Goal: Find contact information: Find contact information

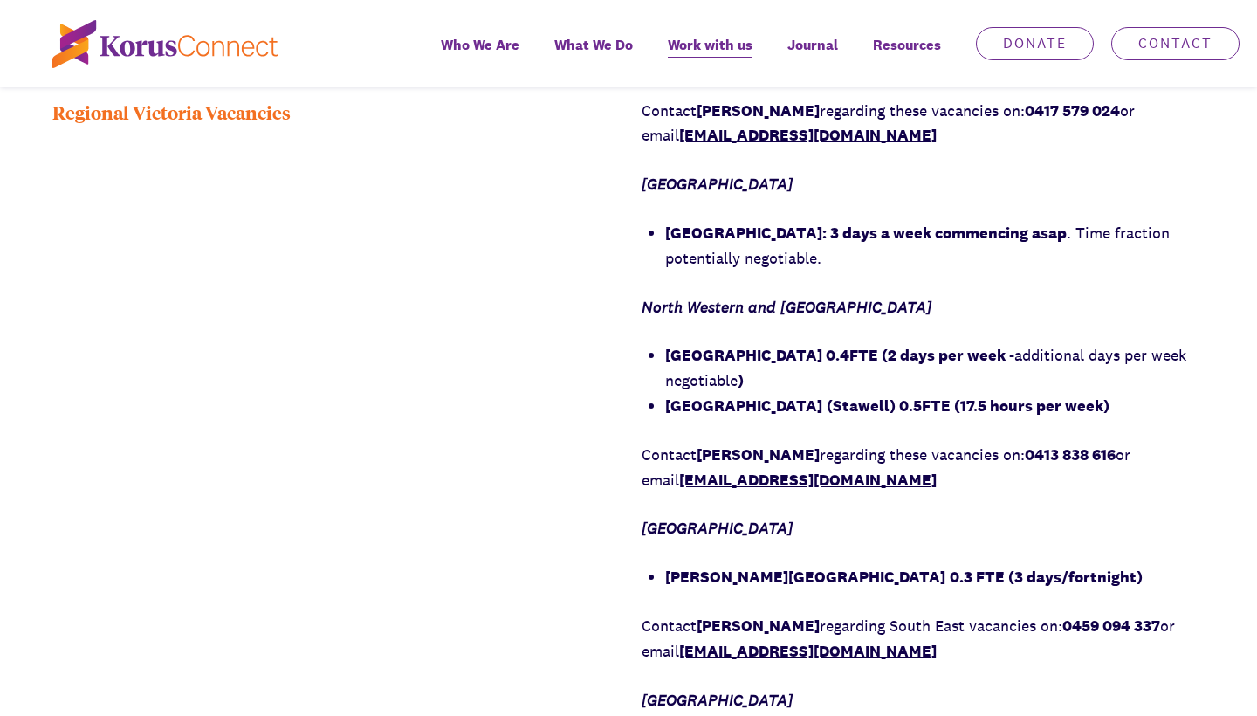
scroll to position [1885, 0]
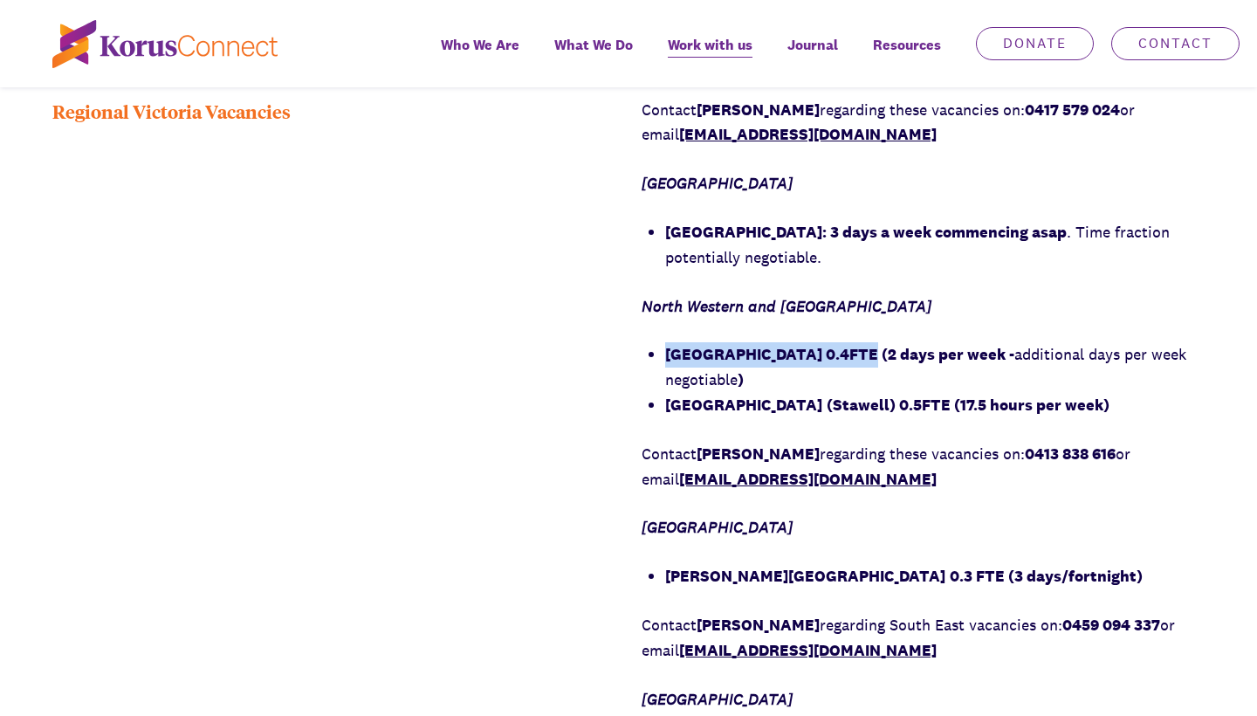
drag, startPoint x: 870, startPoint y: 393, endPoint x: 664, endPoint y: 392, distance: 205.9
click at [664, 392] on div "Contact [PERSON_NAME] regarding these vacancies on: 0417 579 024 or email [EMAI…" at bounding box center [922, 454] width 563 height 713
click at [989, 415] on strong "(Stawell) 0.5FTE (17.5 hours per week)" at bounding box center [967, 404] width 283 height 20
drag, startPoint x: 902, startPoint y: 441, endPoint x: 664, endPoint y: 440, distance: 238.2
click at [664, 440] on div "Contact [PERSON_NAME] regarding these vacancies on: 0417 579 024 or email [EMAI…" at bounding box center [922, 454] width 563 height 713
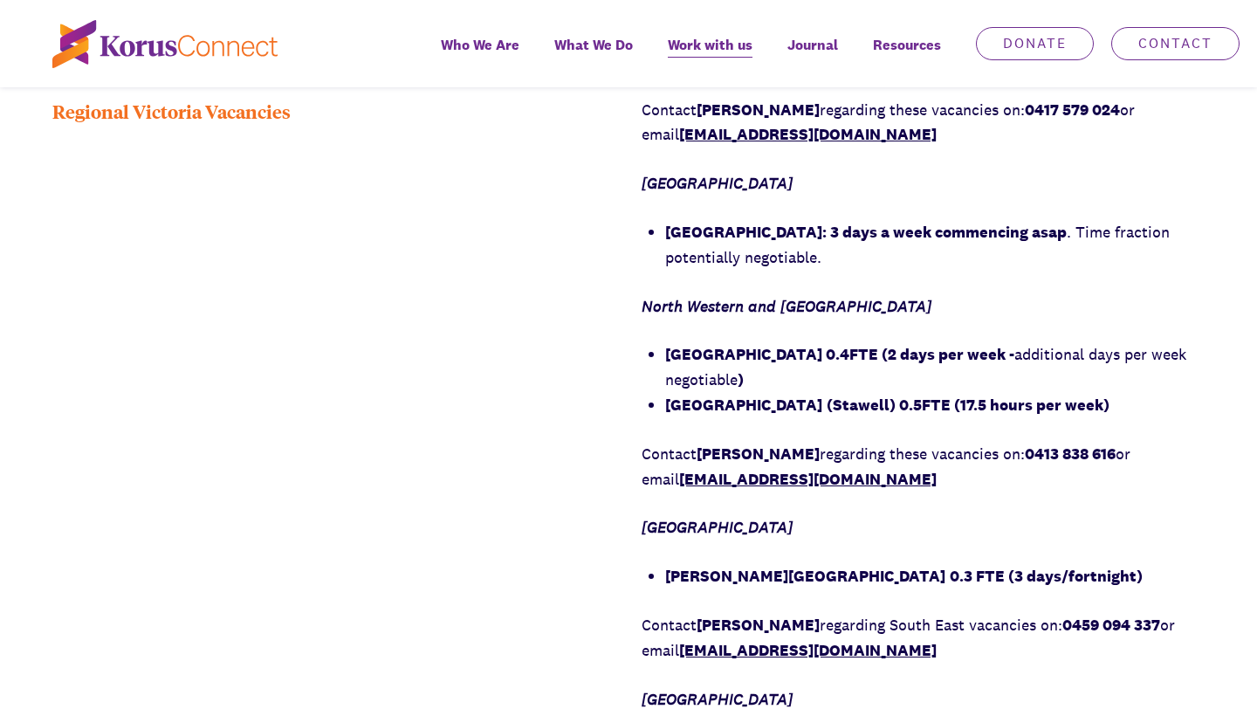
copy strong "[GEOGRAPHIC_DATA]"
click at [450, 403] on div "Regional Victoria Vacancies" at bounding box center [333, 466] width 563 height 737
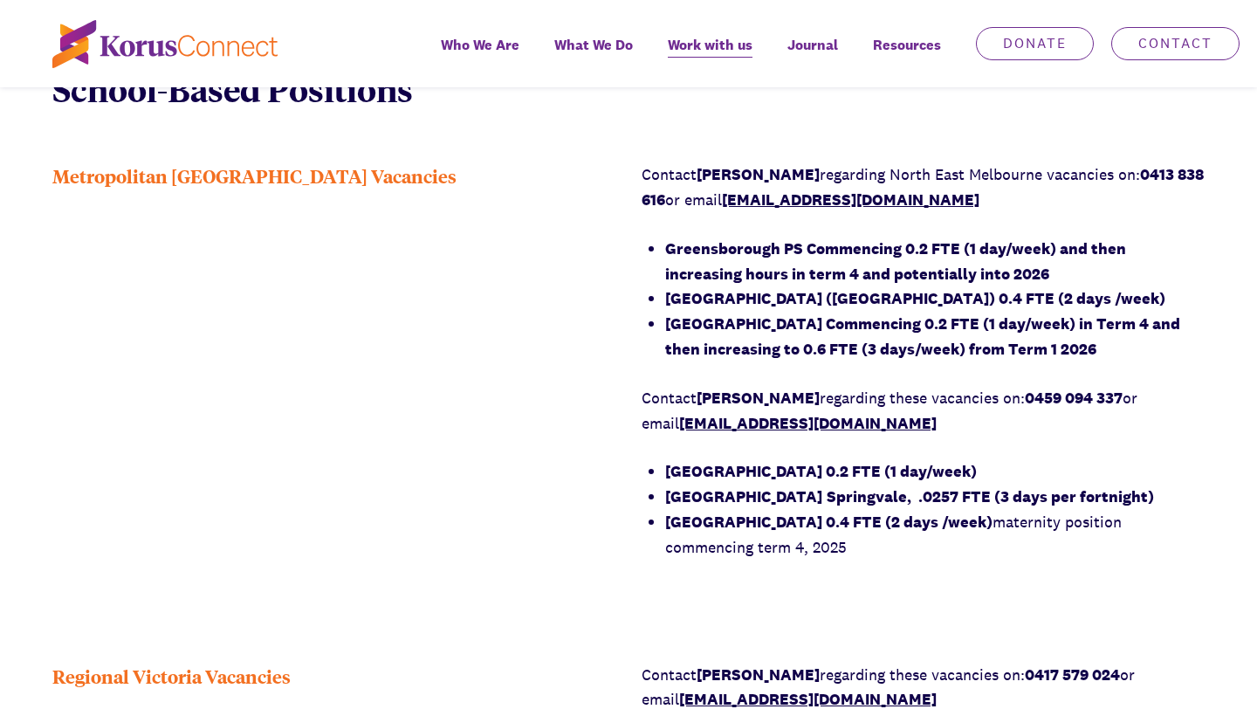
scroll to position [1326, 0]
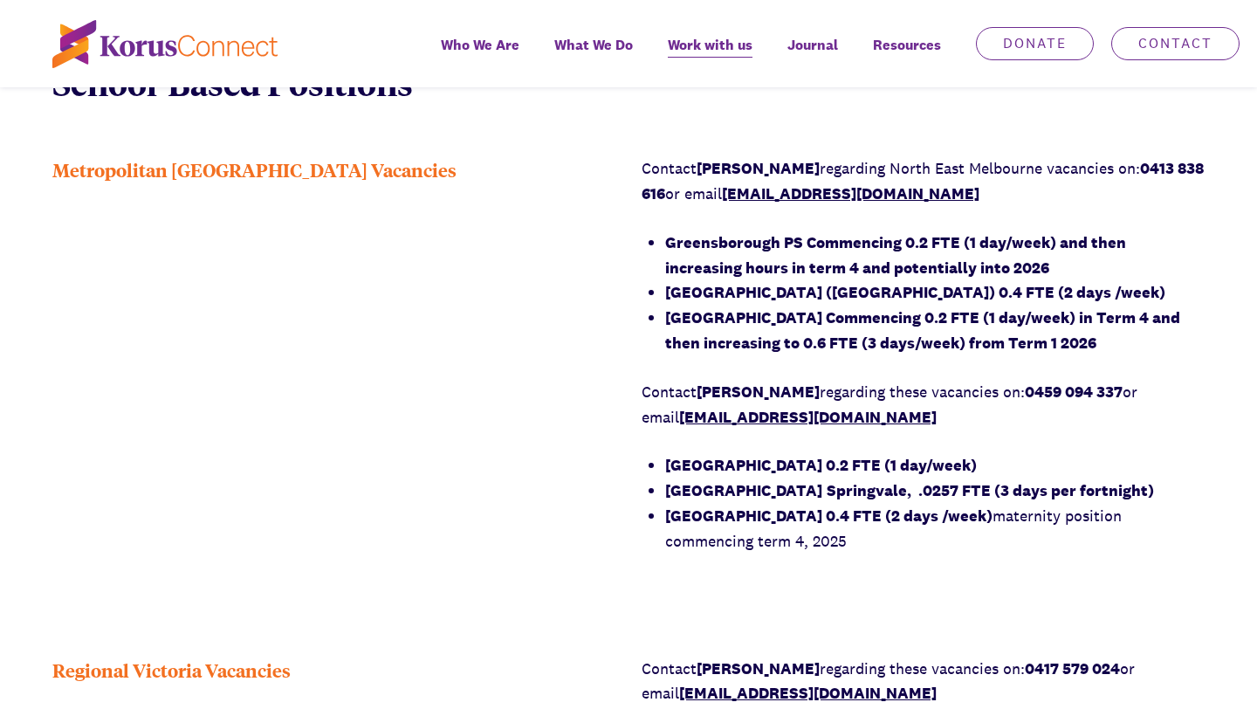
drag, startPoint x: 818, startPoint y: 165, endPoint x: 704, endPoint y: 162, distance: 113.5
click at [704, 162] on strong "[PERSON_NAME]" at bounding box center [757, 168] width 123 height 20
copy p "[PERSON_NAME]"
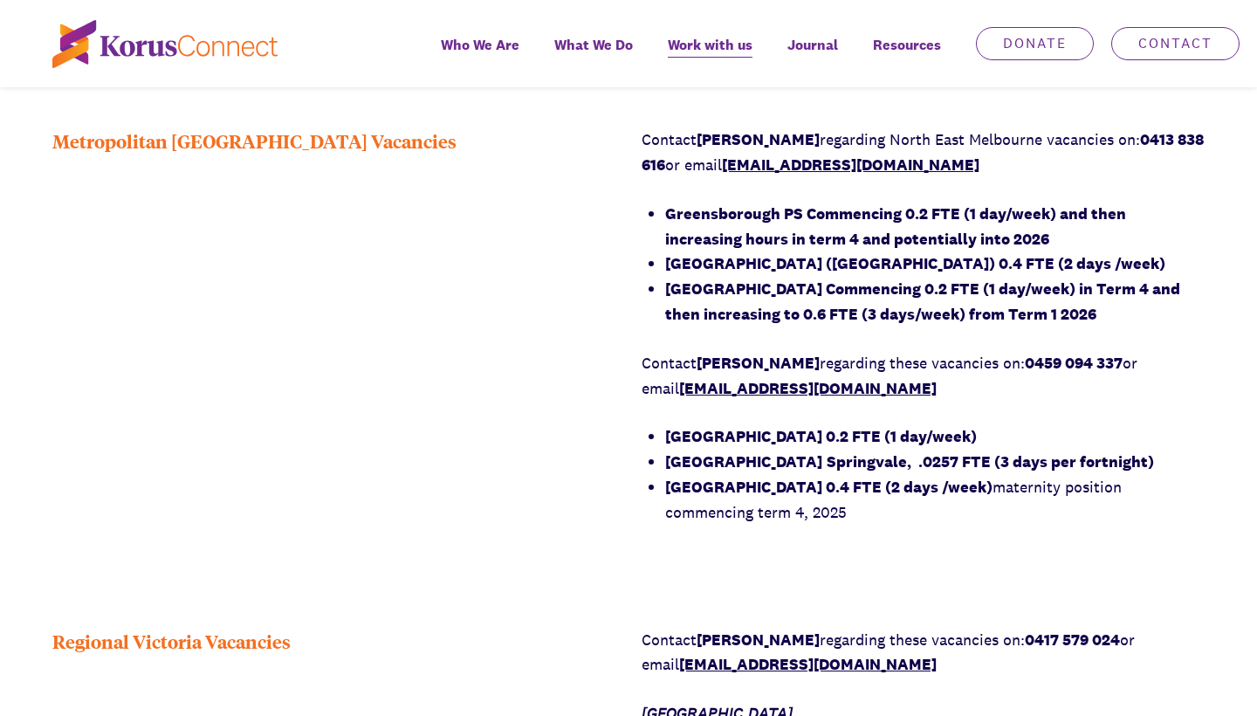
scroll to position [1356, 0]
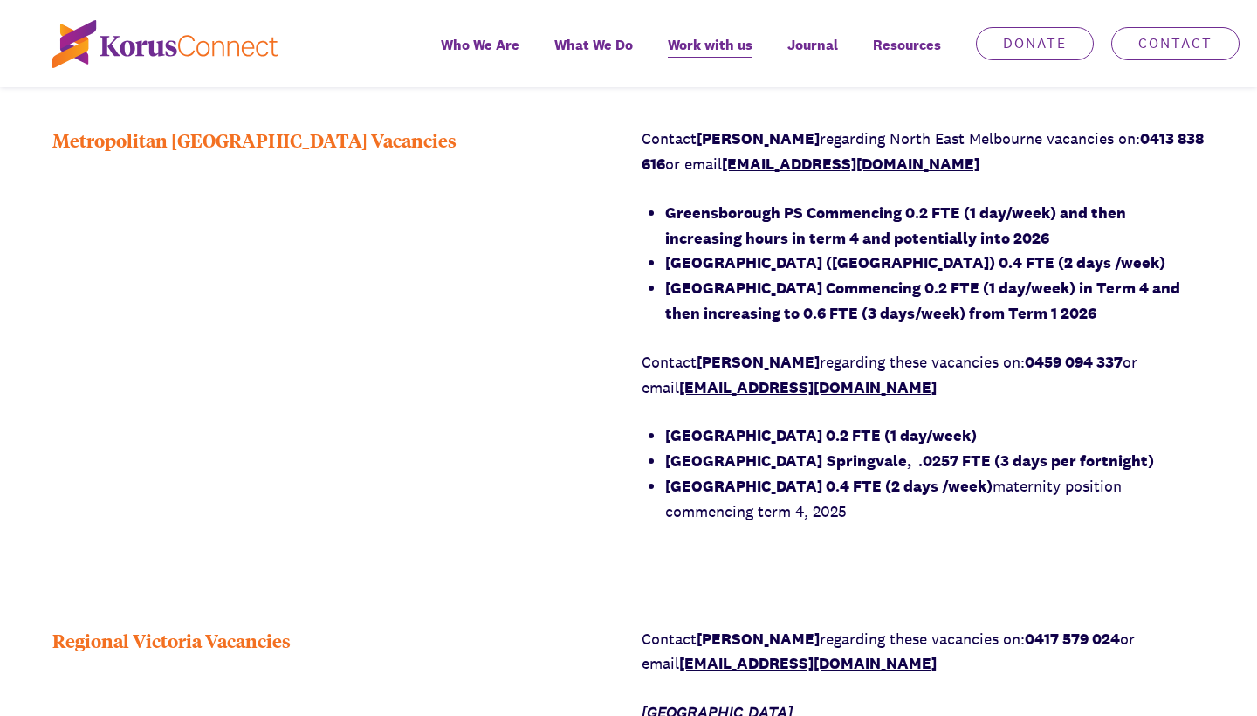
drag, startPoint x: 805, startPoint y: 378, endPoint x: 703, endPoint y: 384, distance: 102.3
click at [703, 384] on p "Contact [PERSON_NAME] regarding these vacancies on: 0459 094 337 or email [EMAI…" at bounding box center [922, 375] width 563 height 51
copy p "[PERSON_NAME]"
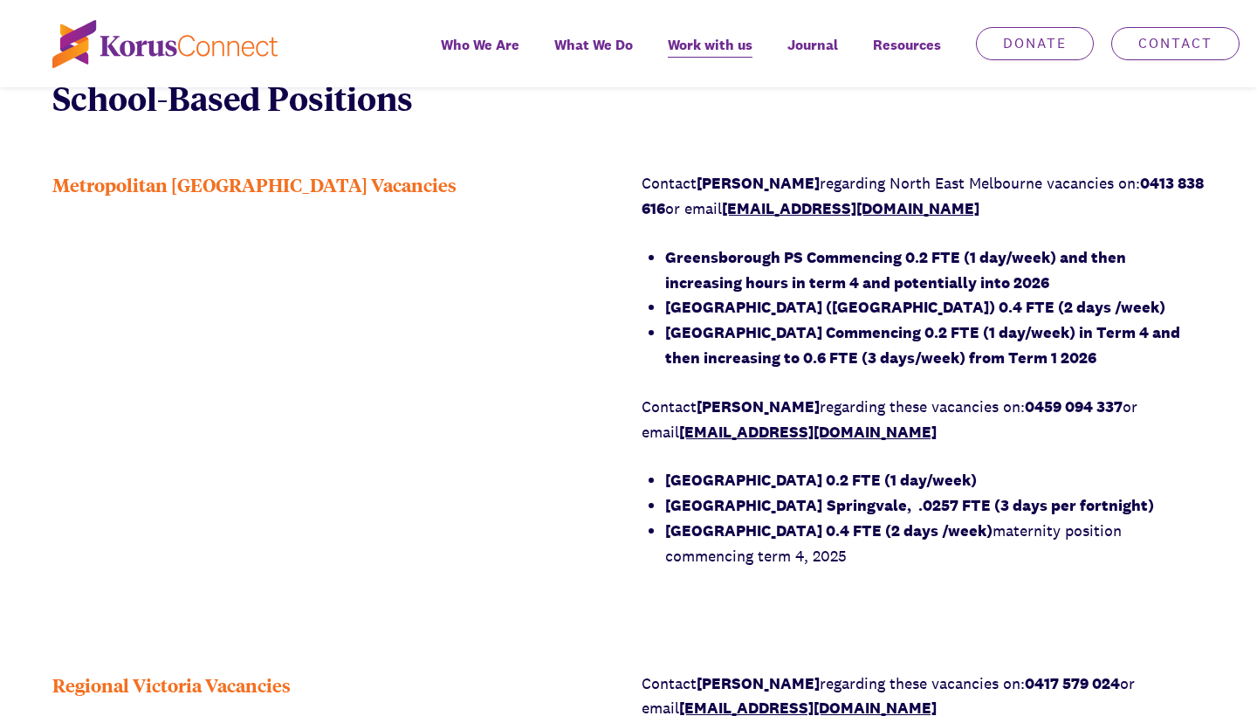
scroll to position [1306, 0]
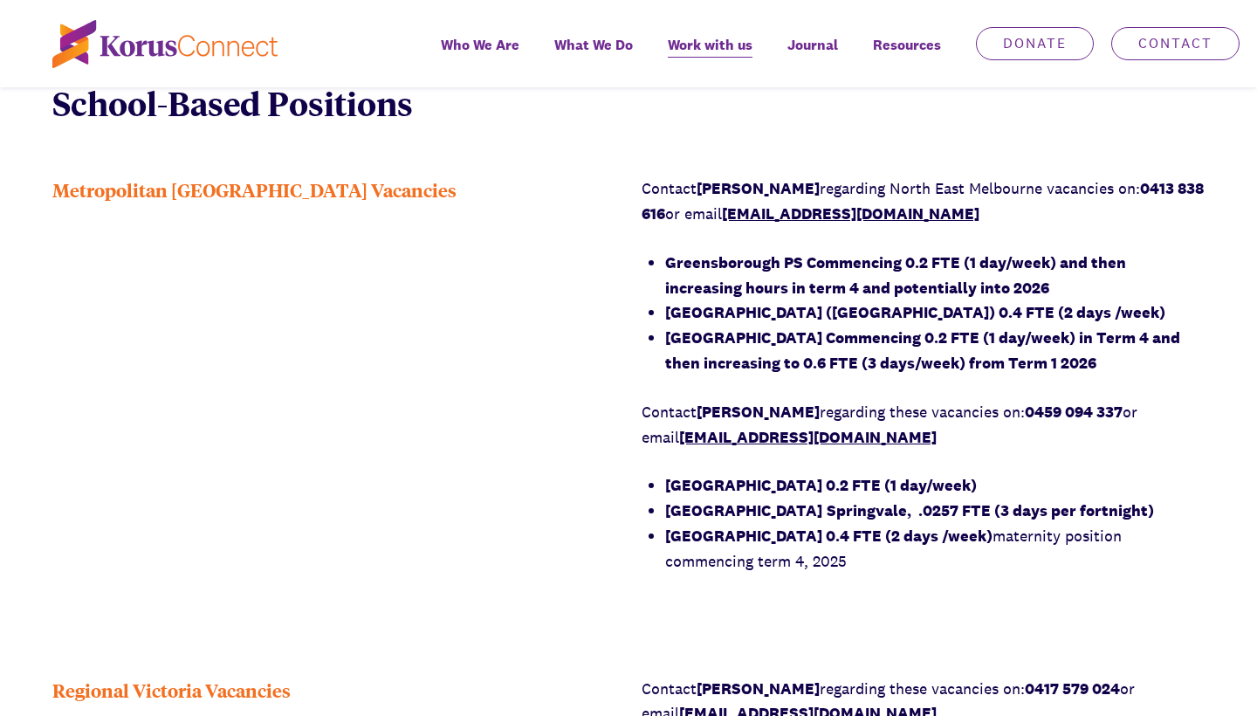
click at [887, 353] on strong "[GEOGRAPHIC_DATA] Commencing 0.2 FTE (1 day/week) in Term 4 and then increasing…" at bounding box center [922, 349] width 515 height 45
drag, startPoint x: 1004, startPoint y: 209, endPoint x: 764, endPoint y: 207, distance: 240.9
click at [764, 207] on p "Contact [PERSON_NAME] regarding [GEOGRAPHIC_DATA] vacancies on: 0413 838 616 or…" at bounding box center [922, 201] width 563 height 51
copy p "or email [EMAIL_ADDRESS][DOMAIN_NAME]"
drag, startPoint x: 925, startPoint y: 451, endPoint x: 685, endPoint y: 454, distance: 240.0
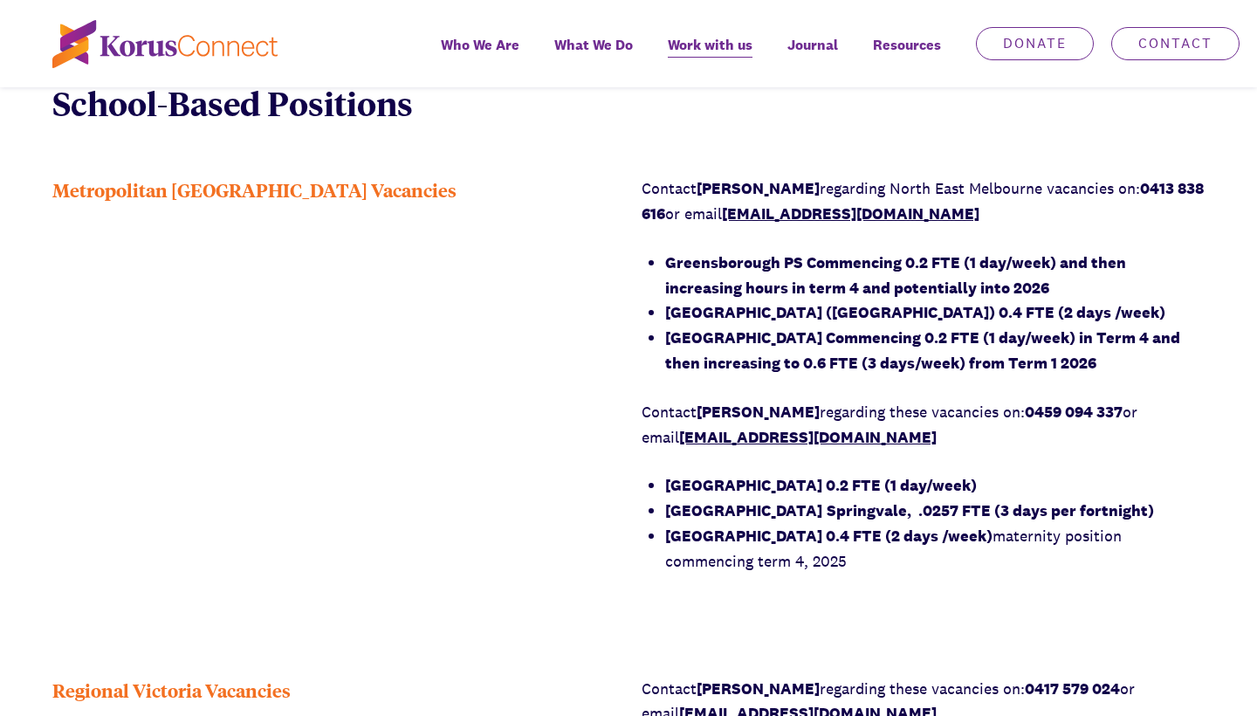
click at [685, 450] on p "Contact [PERSON_NAME] regarding these vacancies on: 0459 094 337 or email [EMAI…" at bounding box center [922, 425] width 563 height 51
copy p "or email [EMAIL_ADDRESS][DOMAIN_NAME]"
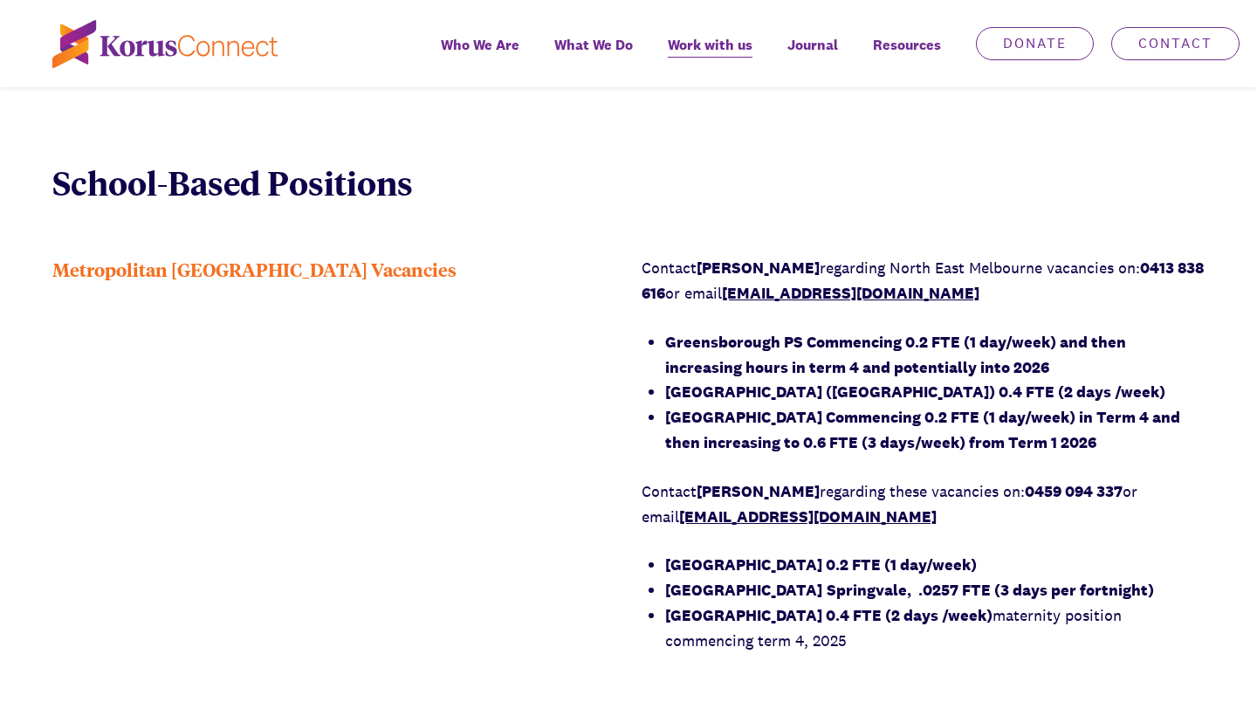
scroll to position [1224, 0]
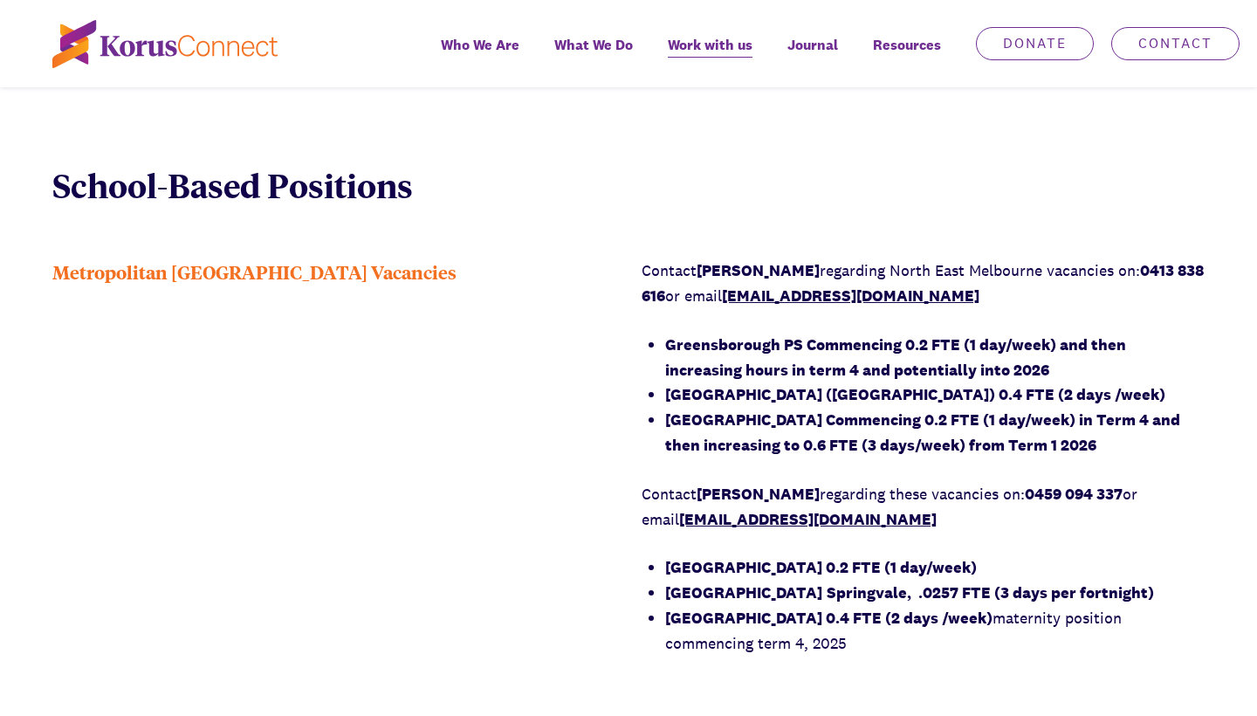
click at [558, 480] on div "Metropolitan [GEOGRAPHIC_DATA] Vacancies" at bounding box center [333, 468] width 563 height 421
